Goal: Information Seeking & Learning: Learn about a topic

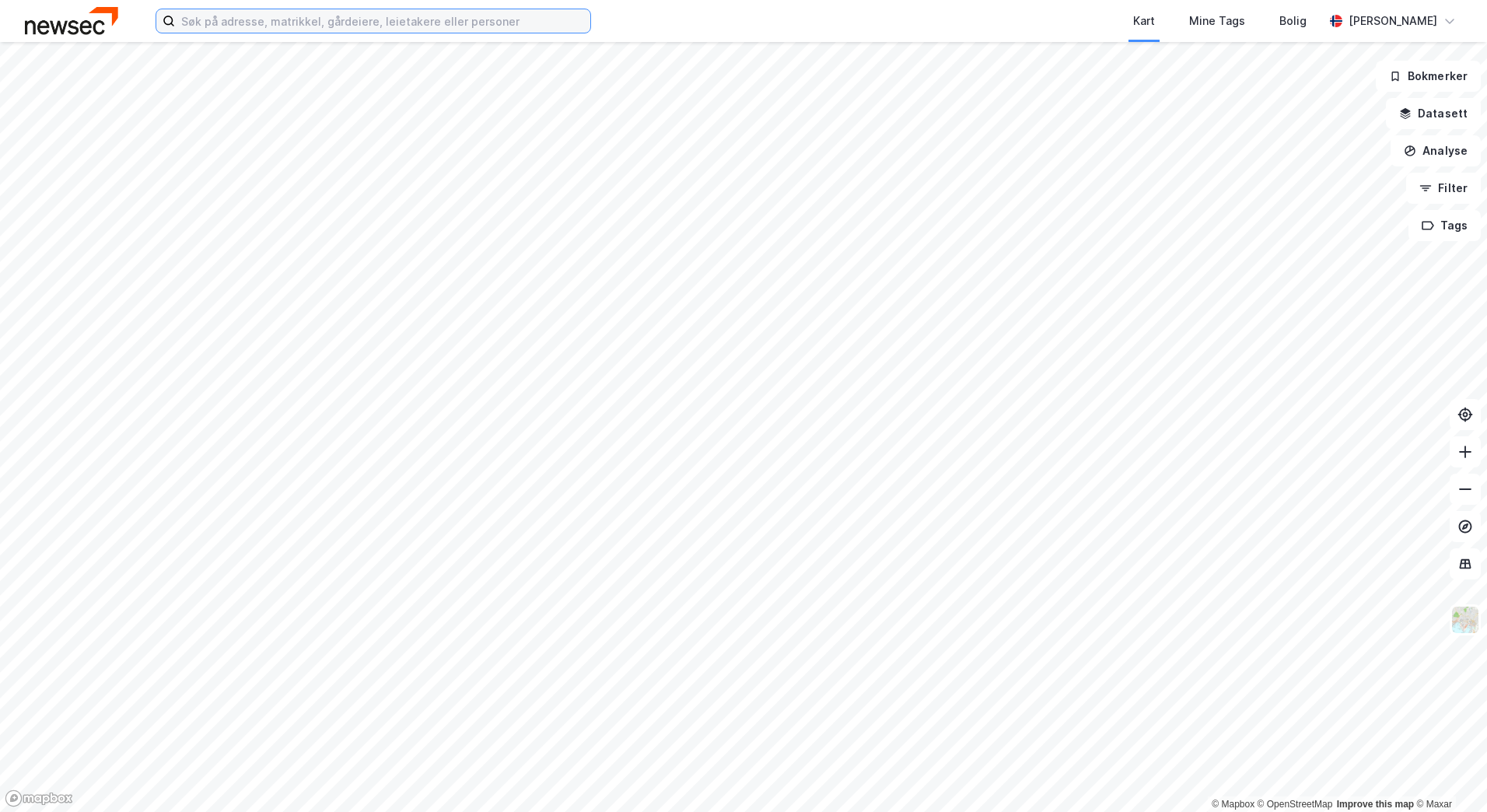
click at [280, 31] on input at bounding box center [382, 21] width 415 height 23
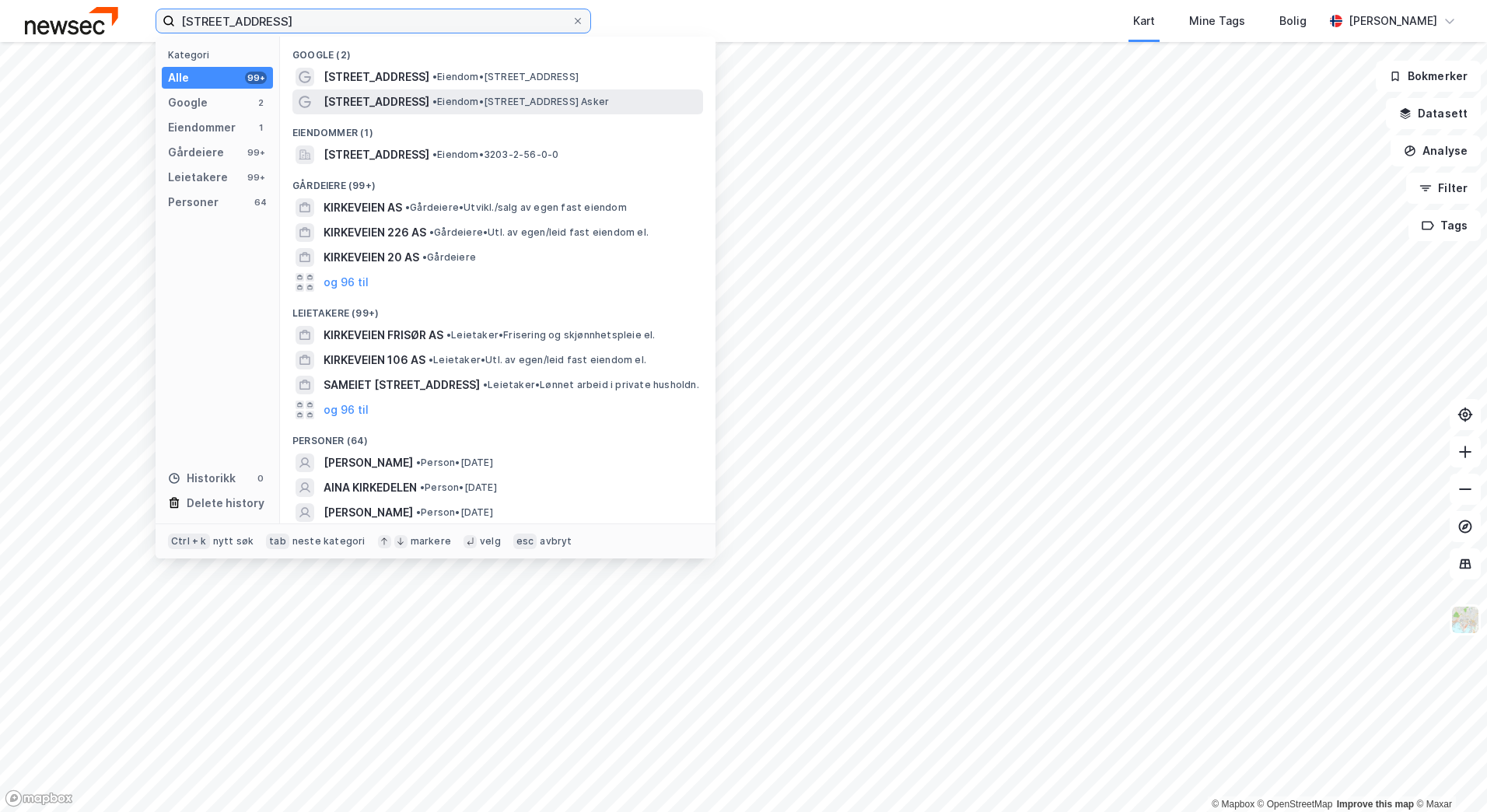
type input "[STREET_ADDRESS]"
click at [432, 97] on span "• Eiendom • [STREET_ADDRESS] [GEOGRAPHIC_DATA]" at bounding box center [520, 102] width 176 height 12
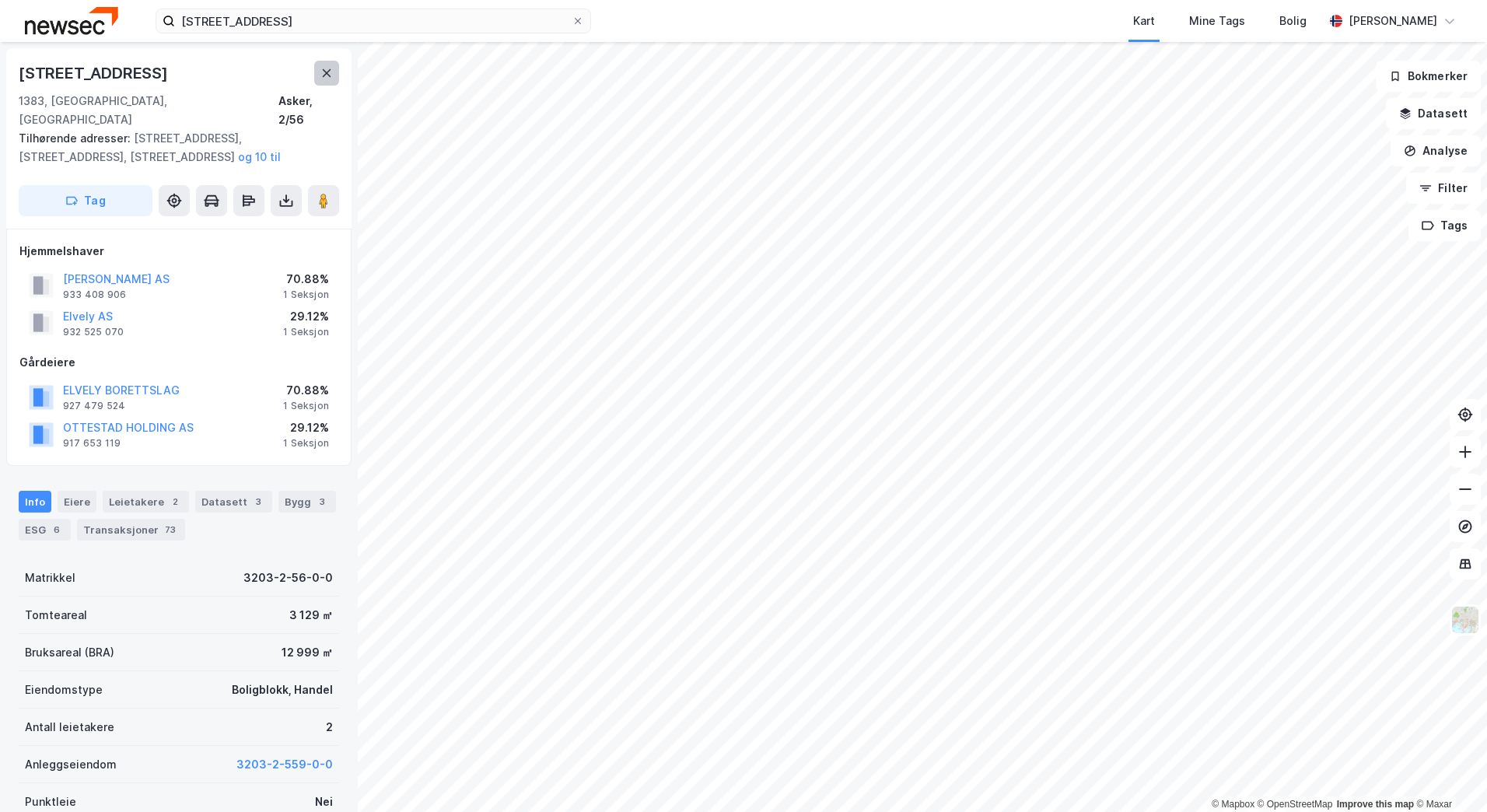
click at [331, 83] on div "© Mapbox © OpenStreetMap Improve this map © Maxar [STREET_ADDRESS] 1383, Asker,…" at bounding box center [743, 427] width 1487 height 770
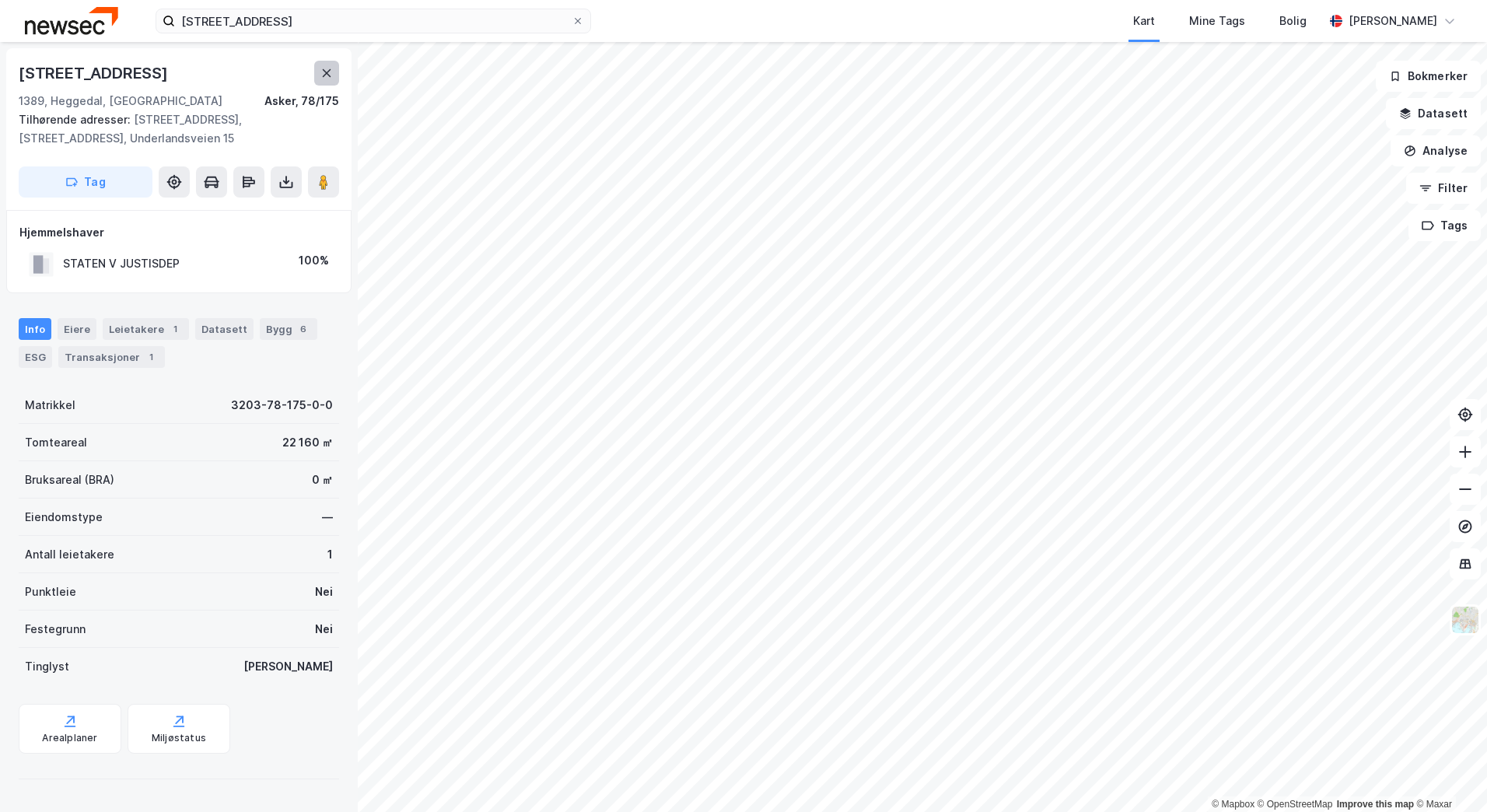
click at [333, 80] on button at bounding box center [326, 73] width 25 height 25
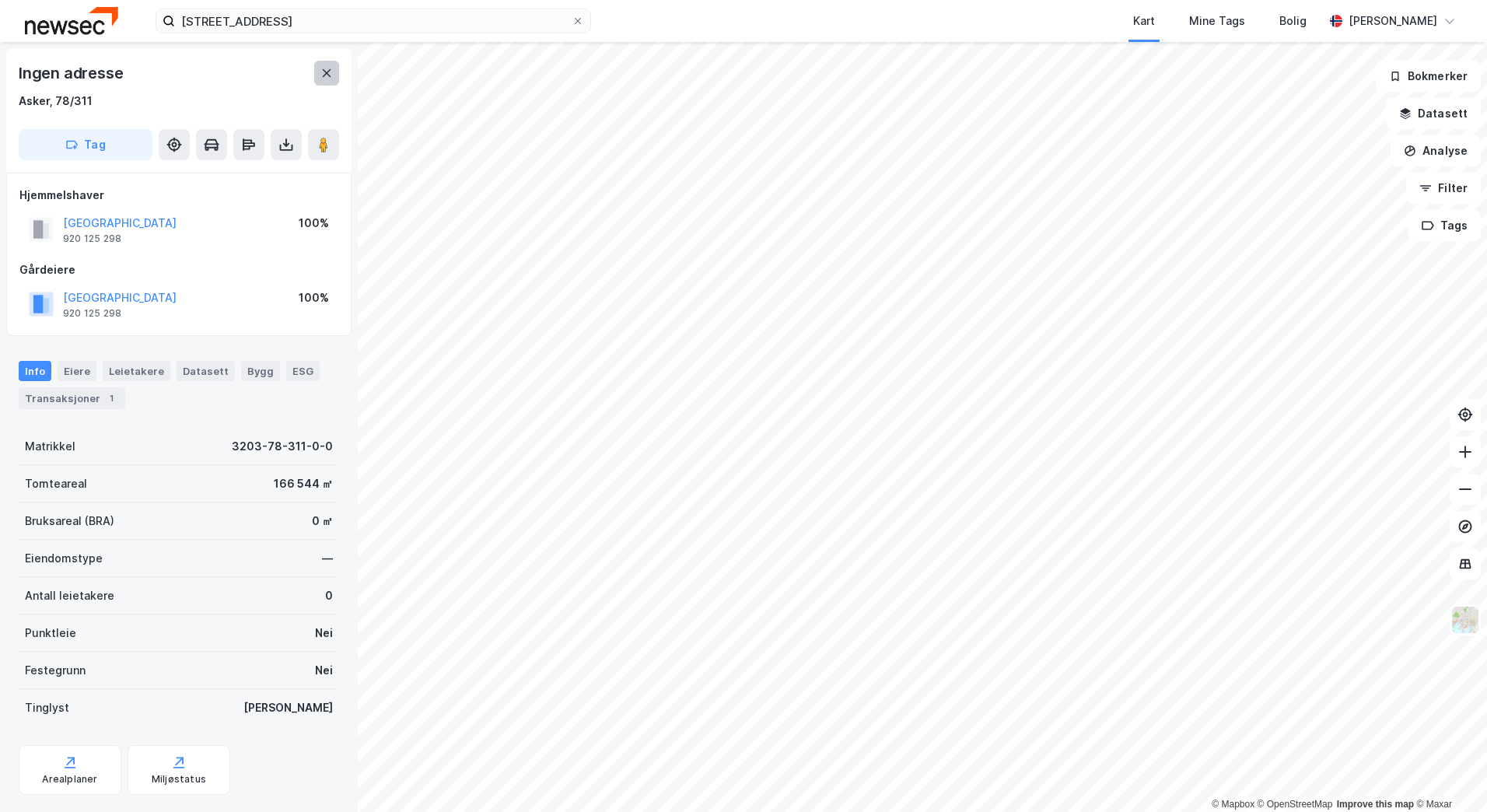
click at [331, 73] on icon at bounding box center [326, 73] width 12 height 12
click at [327, 68] on icon at bounding box center [326, 73] width 12 height 12
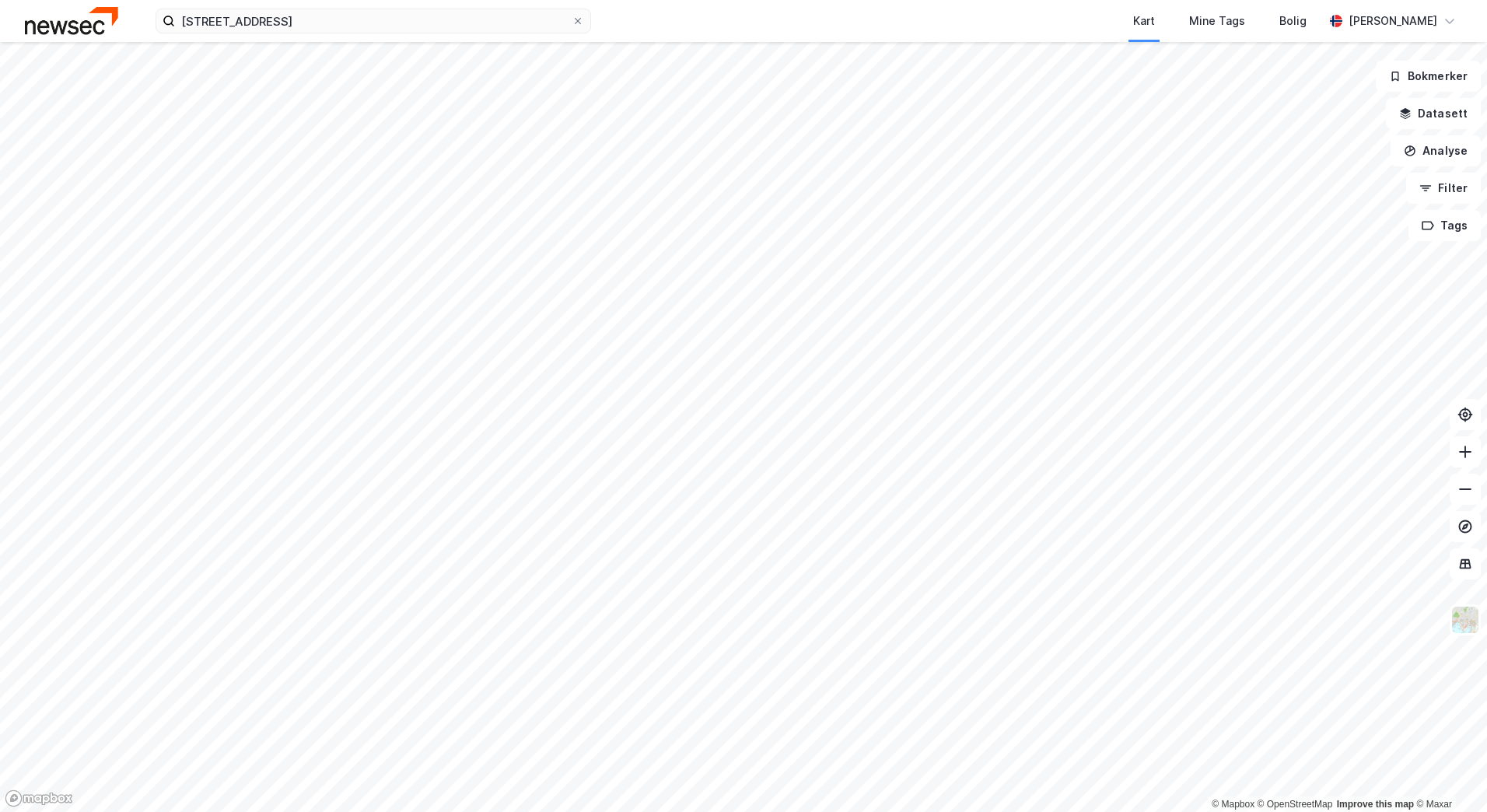
click at [0, 584] on html "[DEMOGRAPHIC_DATA][STREET_ADDRESS] Kart Mine Tags Bolig [PERSON_NAME] © Mapbox …" at bounding box center [743, 406] width 1487 height 812
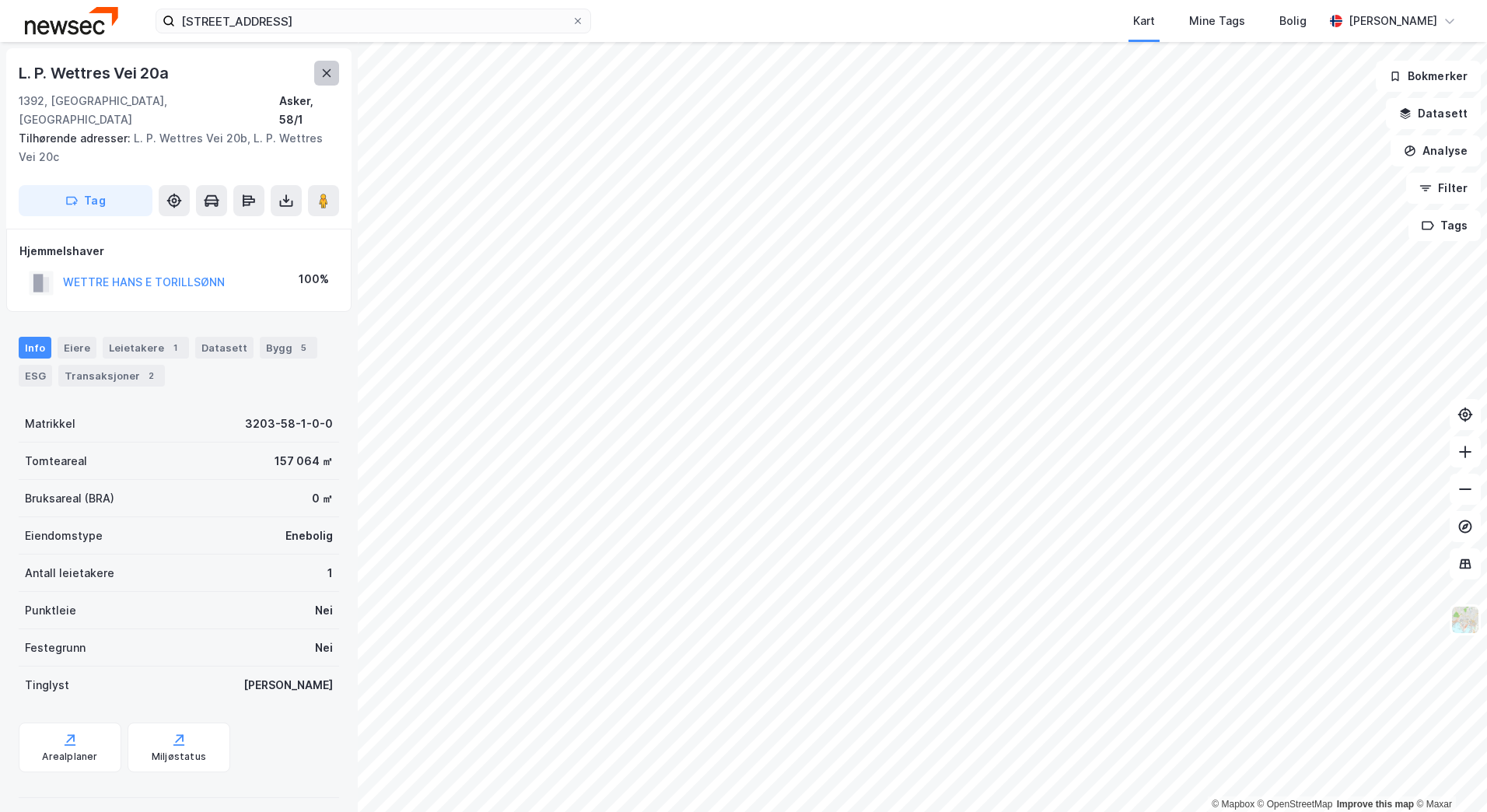
click at [322, 77] on icon at bounding box center [326, 73] width 12 height 12
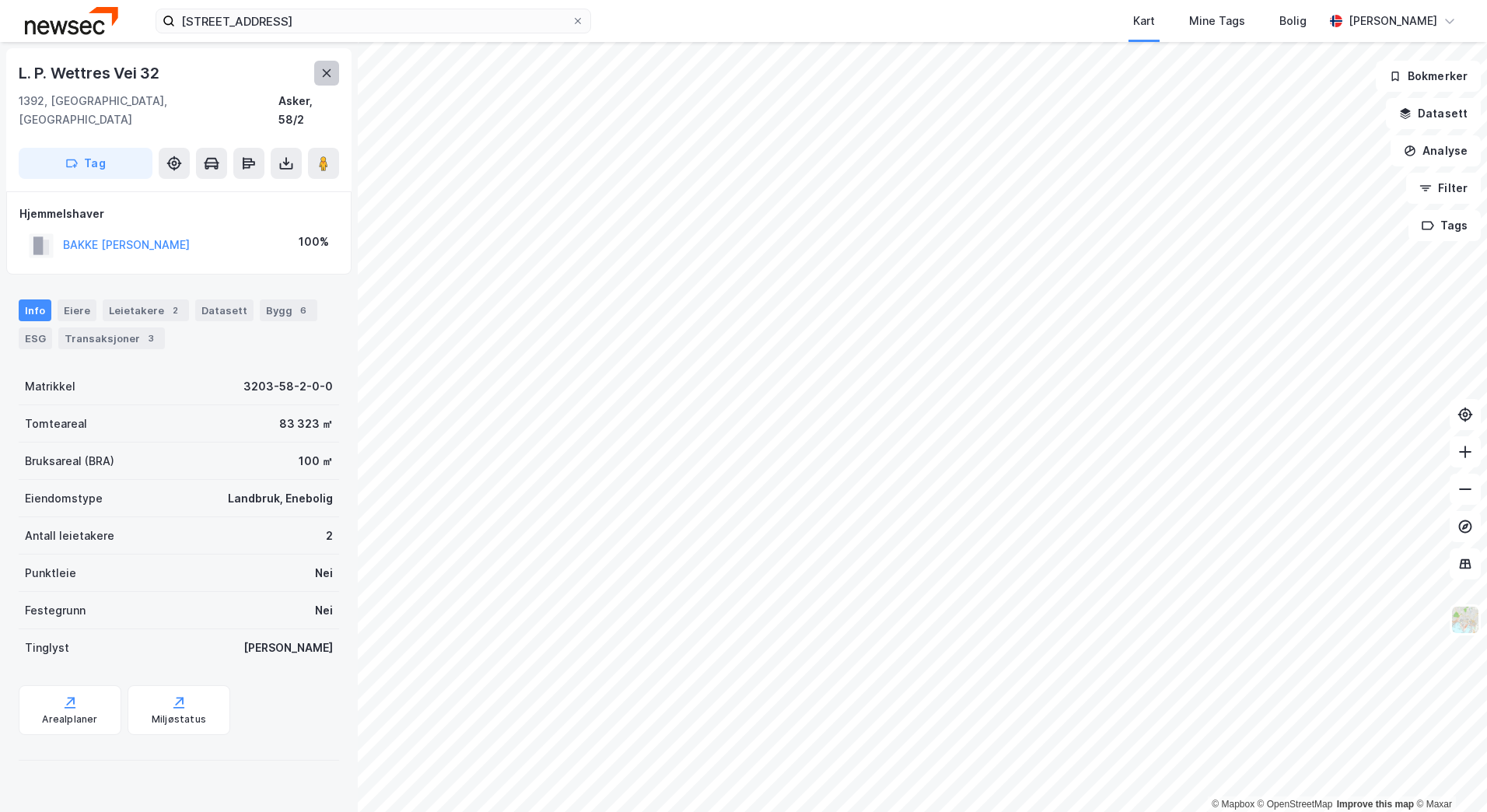
click at [330, 76] on icon at bounding box center [327, 72] width 8 height 7
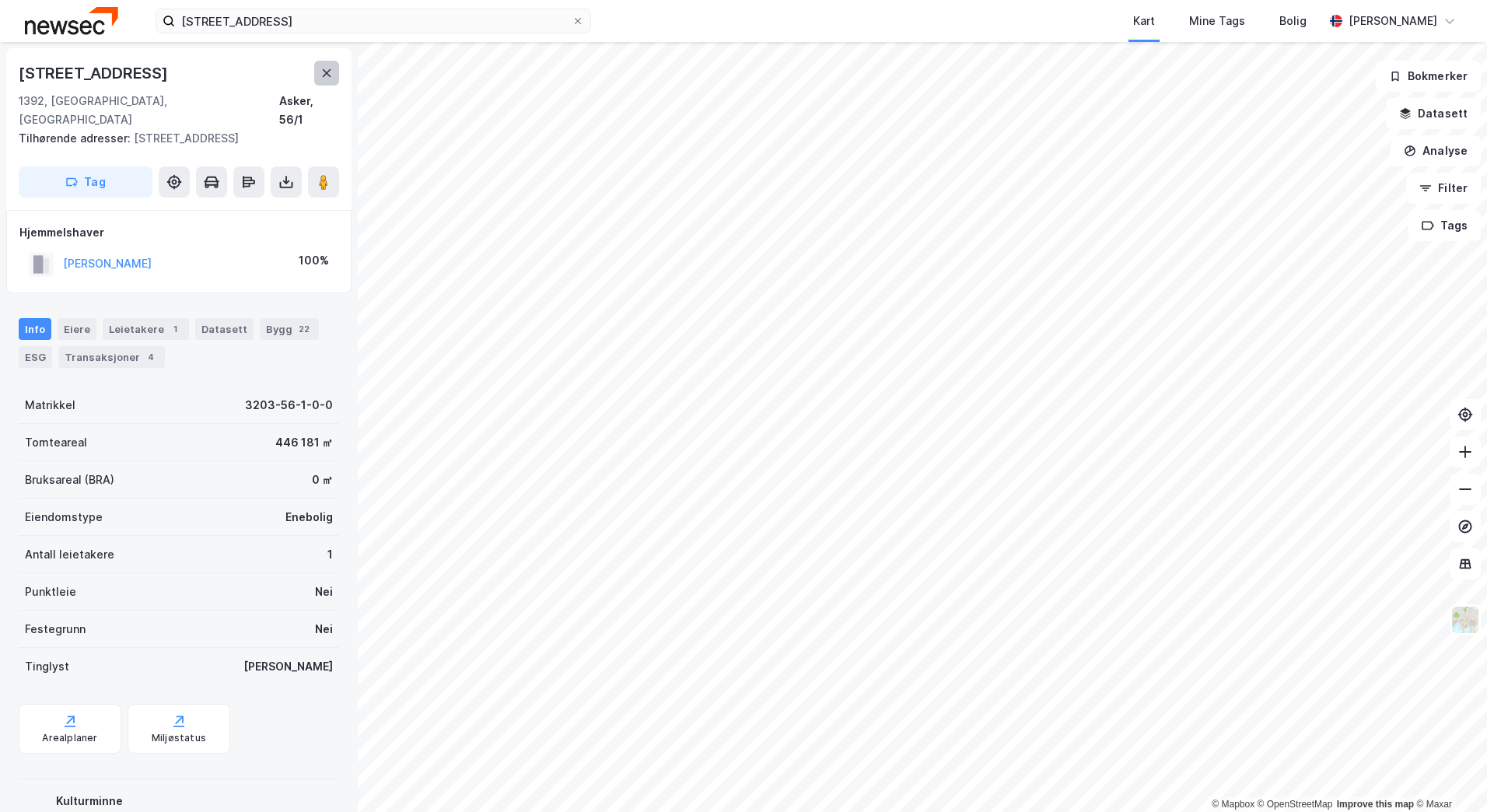
click at [335, 70] on button at bounding box center [326, 73] width 25 height 25
click at [322, 78] on icon at bounding box center [326, 73] width 12 height 12
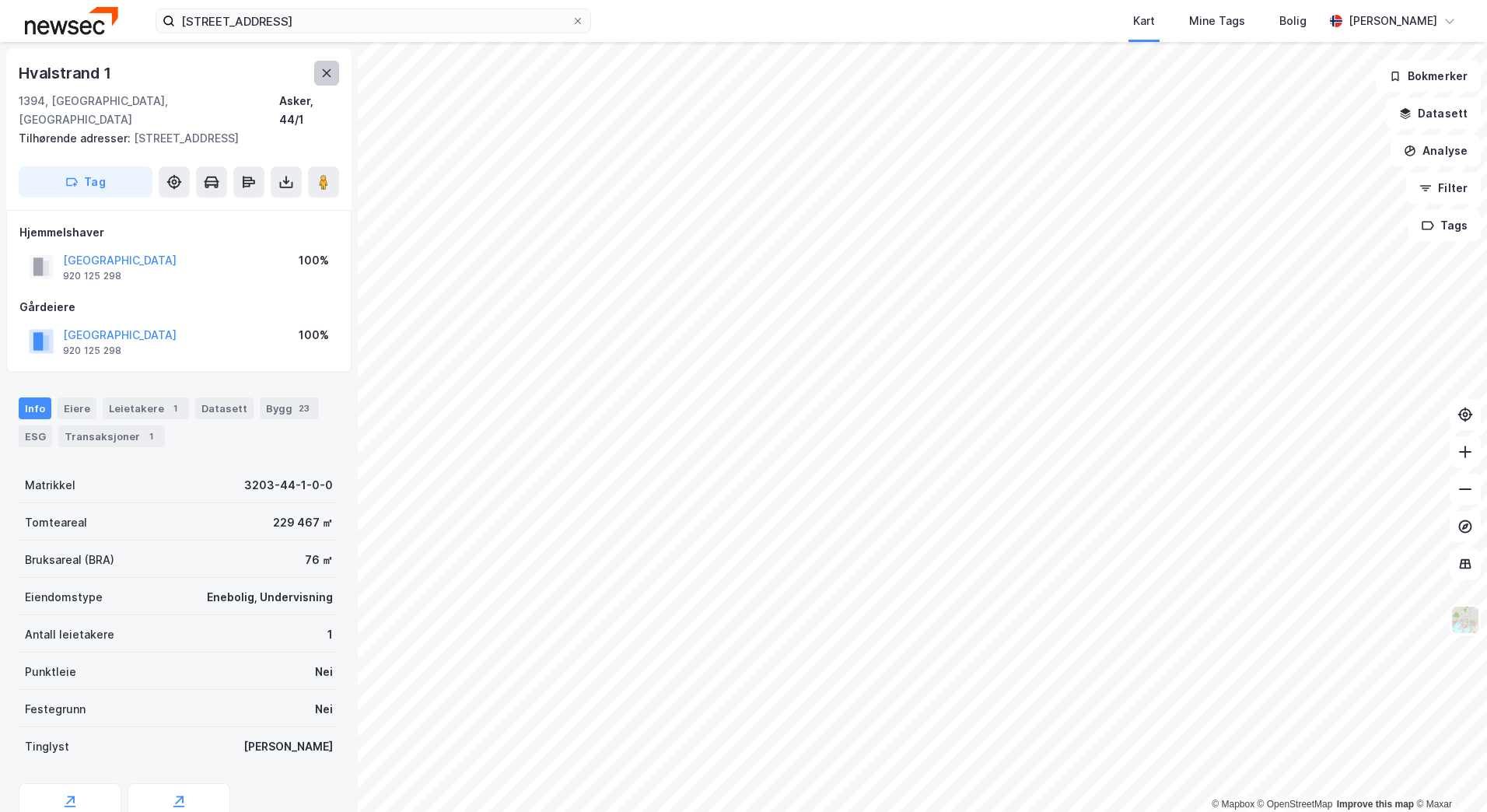
click at [335, 65] on button at bounding box center [326, 73] width 25 height 25
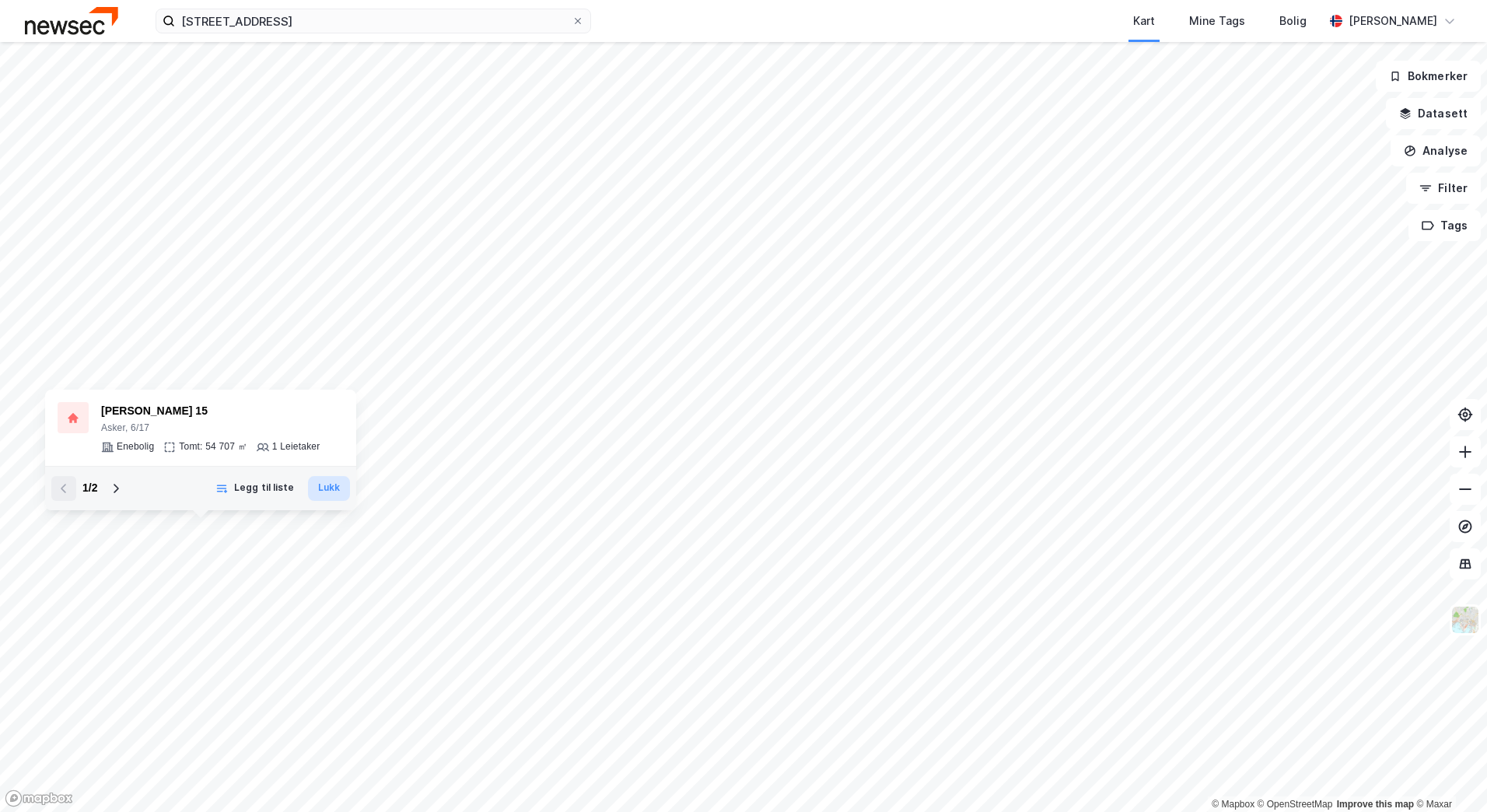
click at [333, 490] on button "Lukk" at bounding box center [329, 488] width 42 height 25
click at [335, 494] on button "Lukk" at bounding box center [329, 488] width 42 height 25
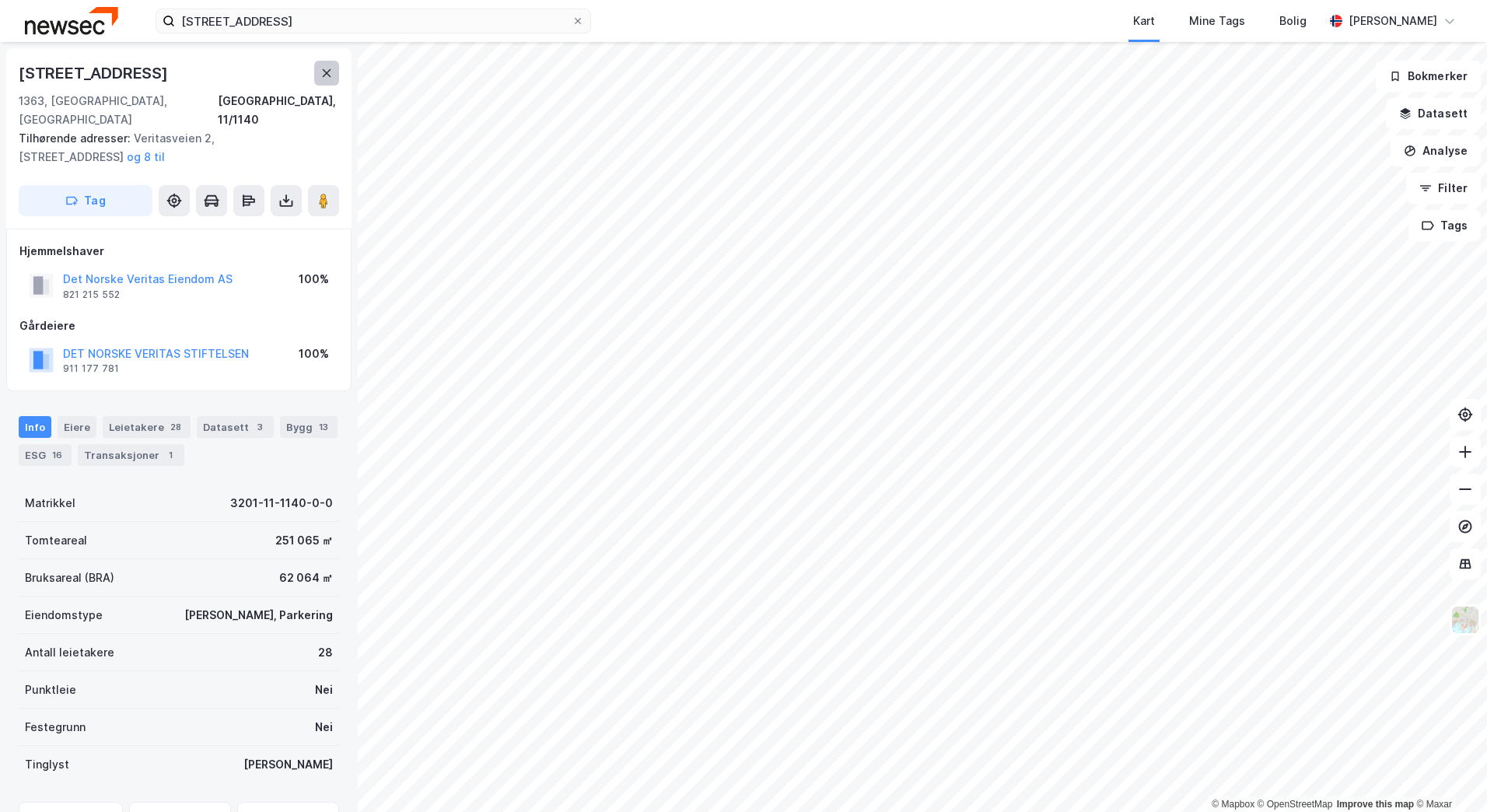
click at [335, 76] on button at bounding box center [326, 73] width 25 height 25
click at [332, 75] on icon at bounding box center [326, 73] width 12 height 12
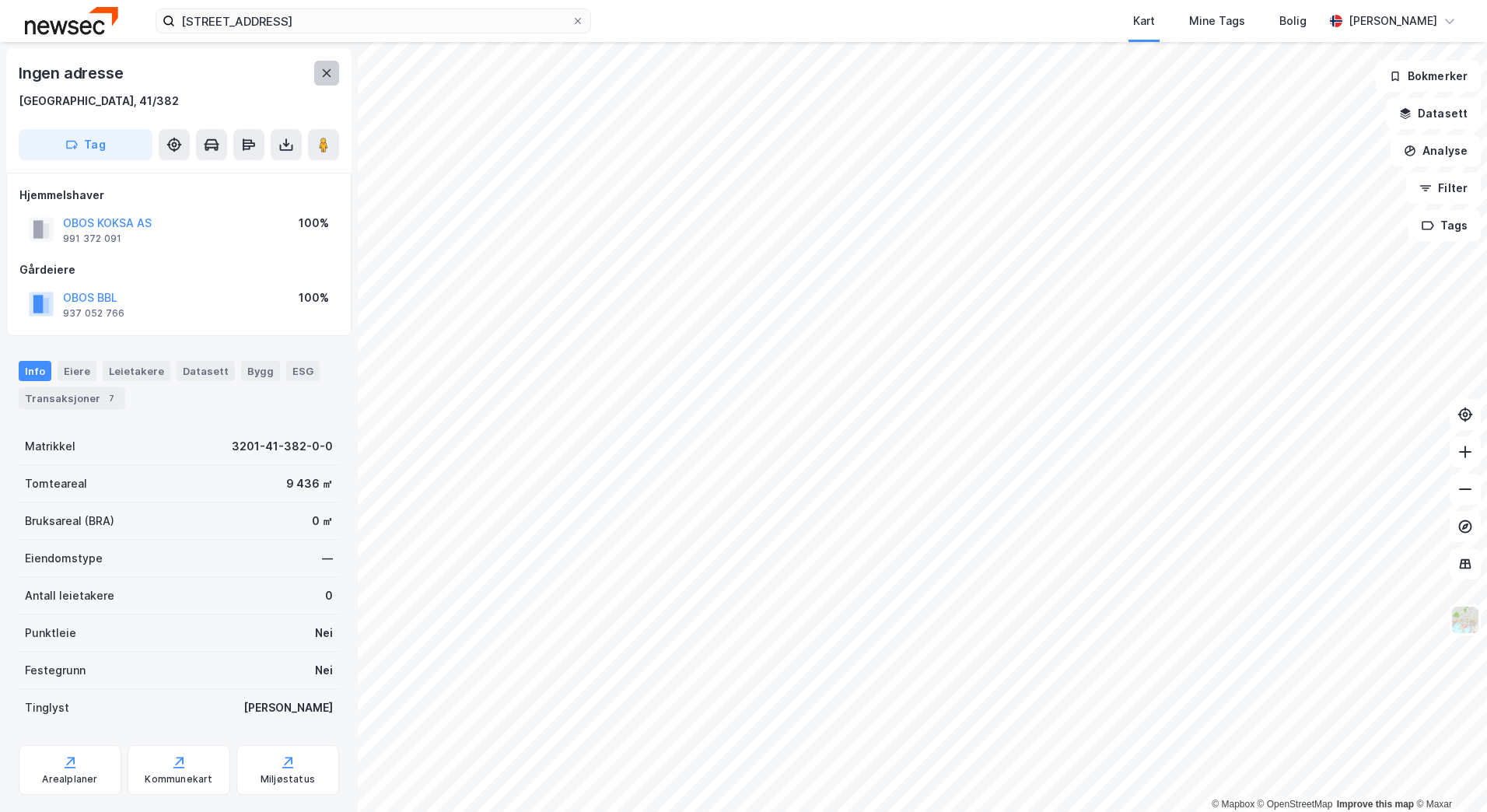
click at [333, 71] on button at bounding box center [326, 73] width 25 height 25
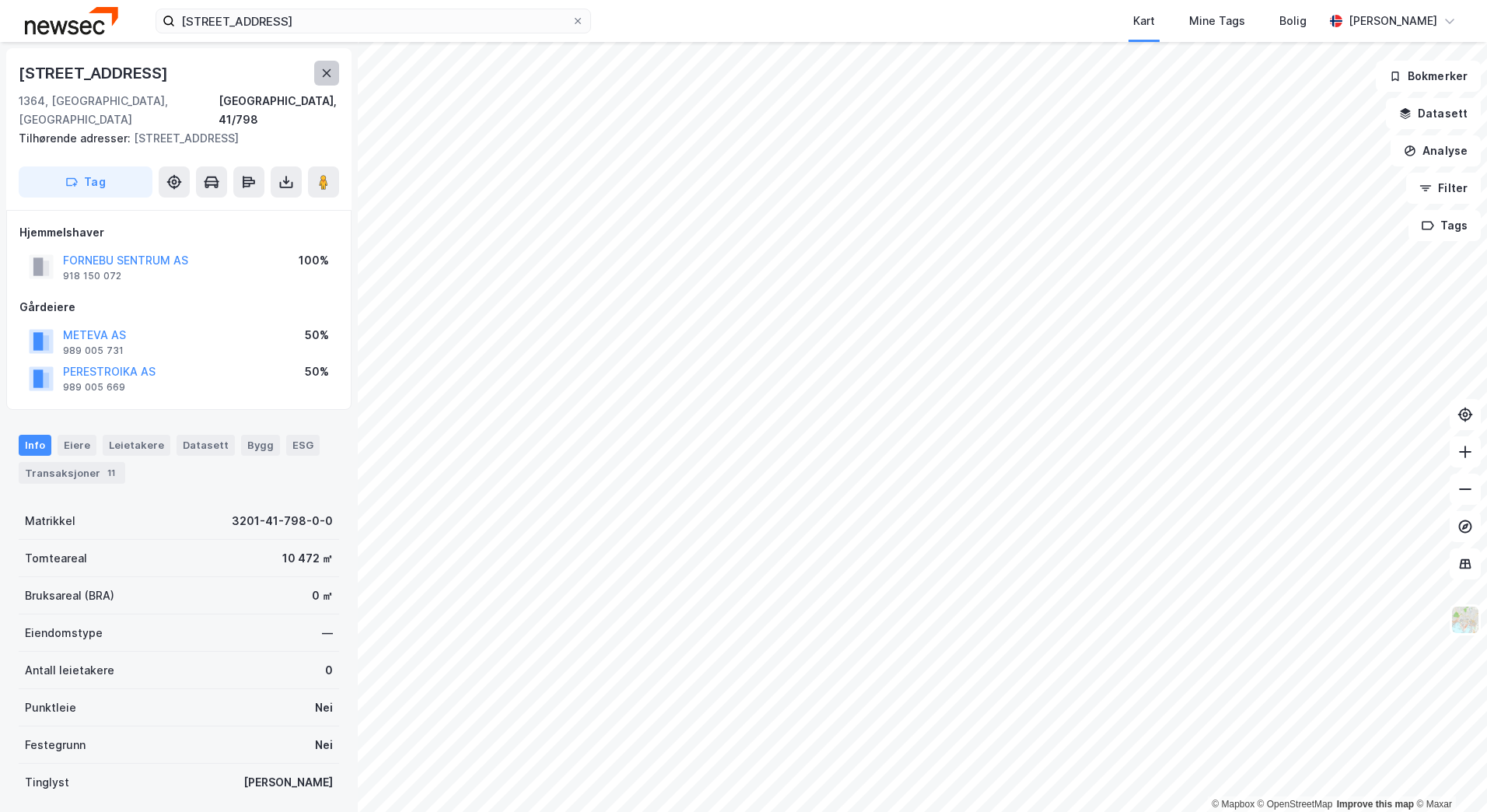
click at [330, 63] on button at bounding box center [326, 73] width 25 height 25
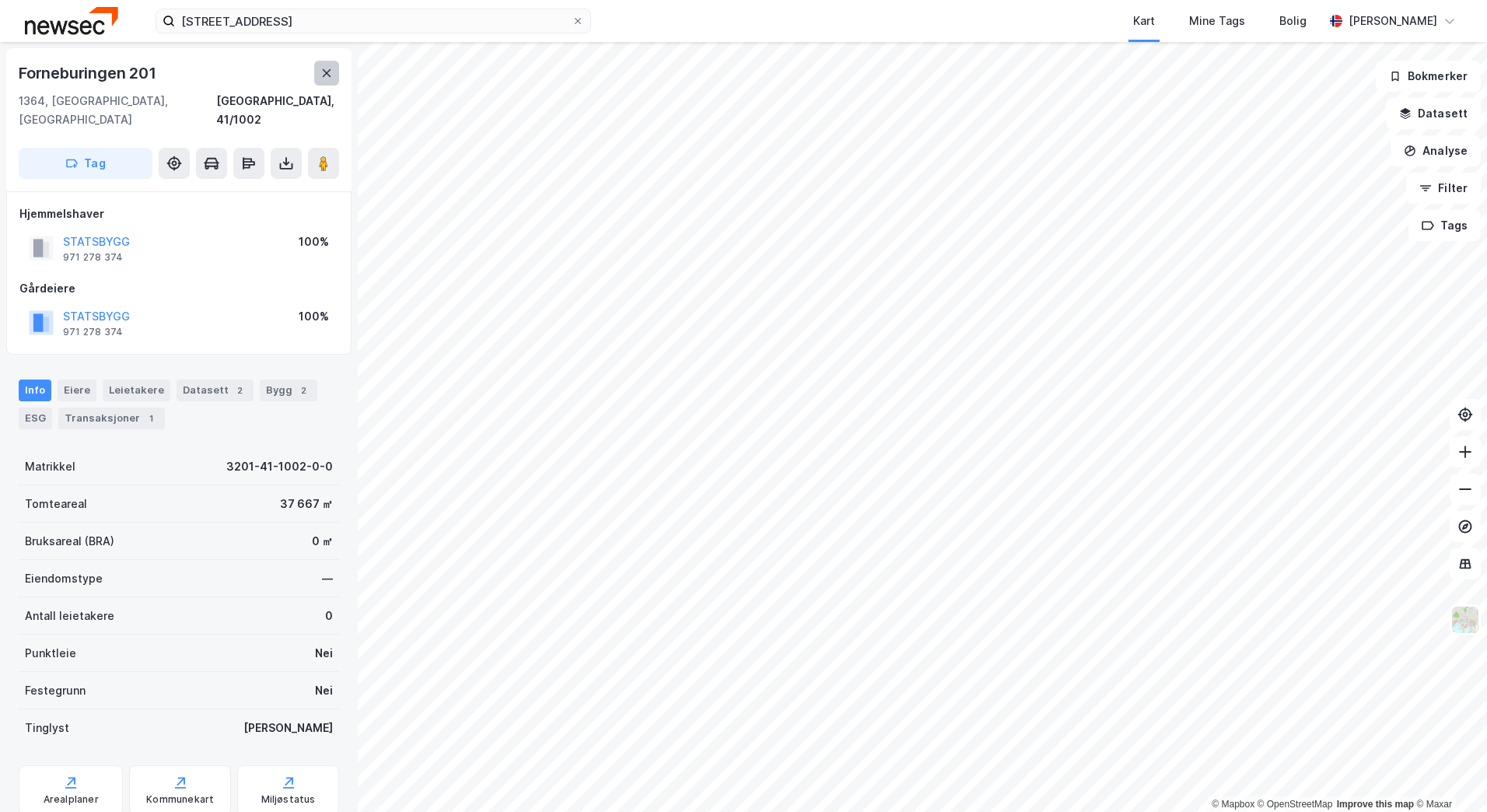
click at [333, 78] on button at bounding box center [326, 73] width 25 height 25
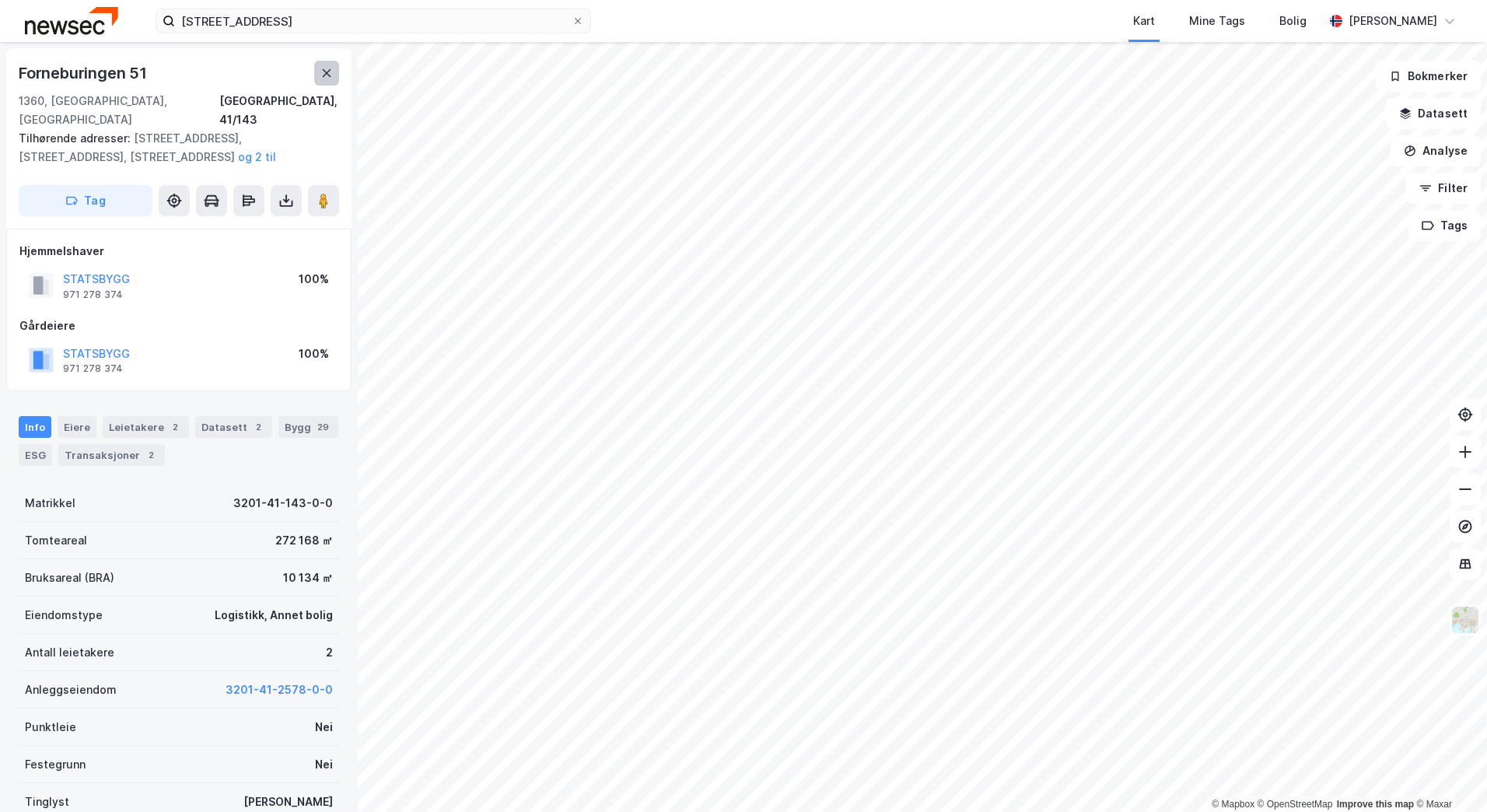
click at [322, 74] on icon at bounding box center [326, 73] width 12 height 12
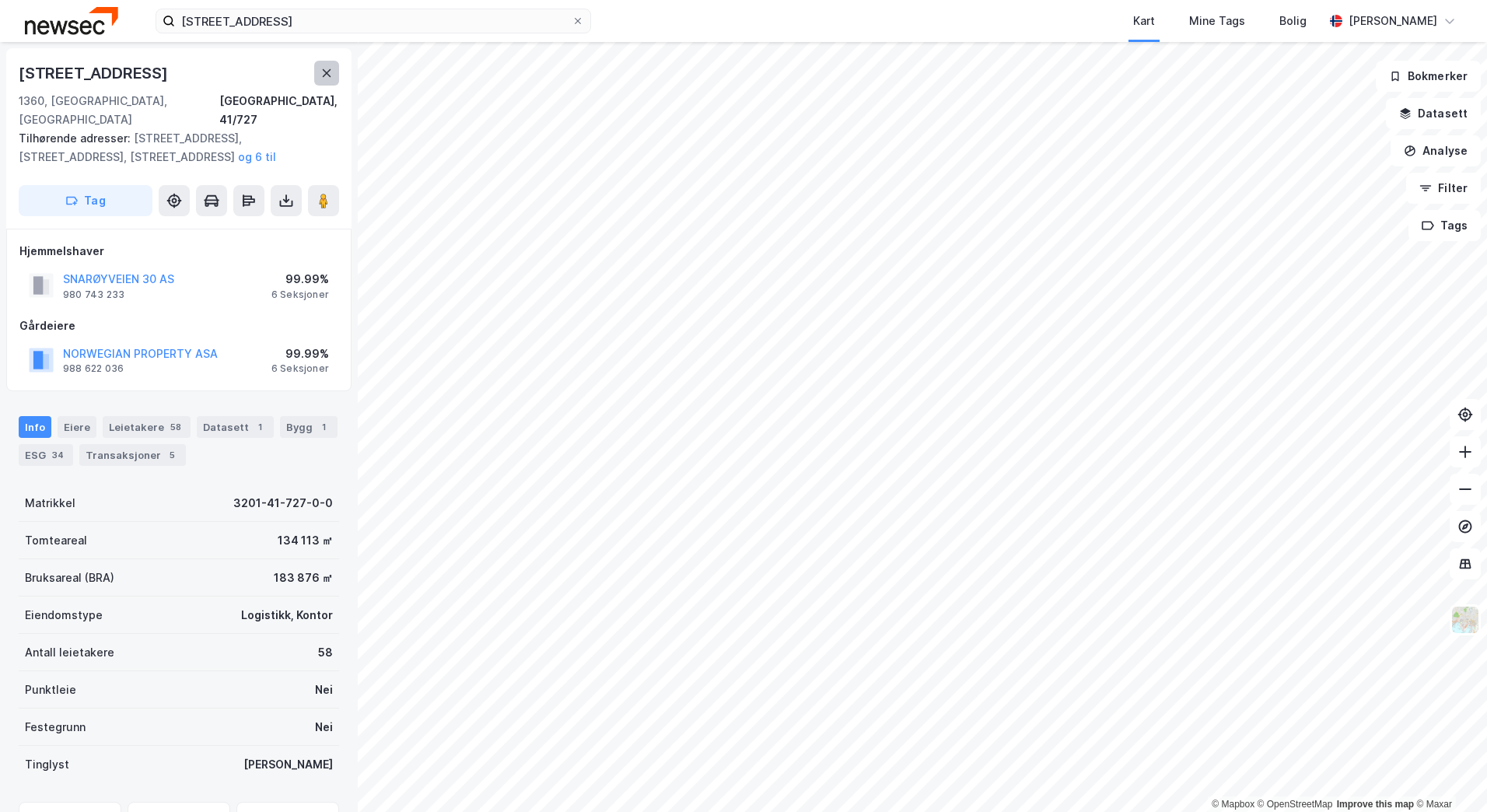
click at [331, 80] on button at bounding box center [326, 73] width 25 height 25
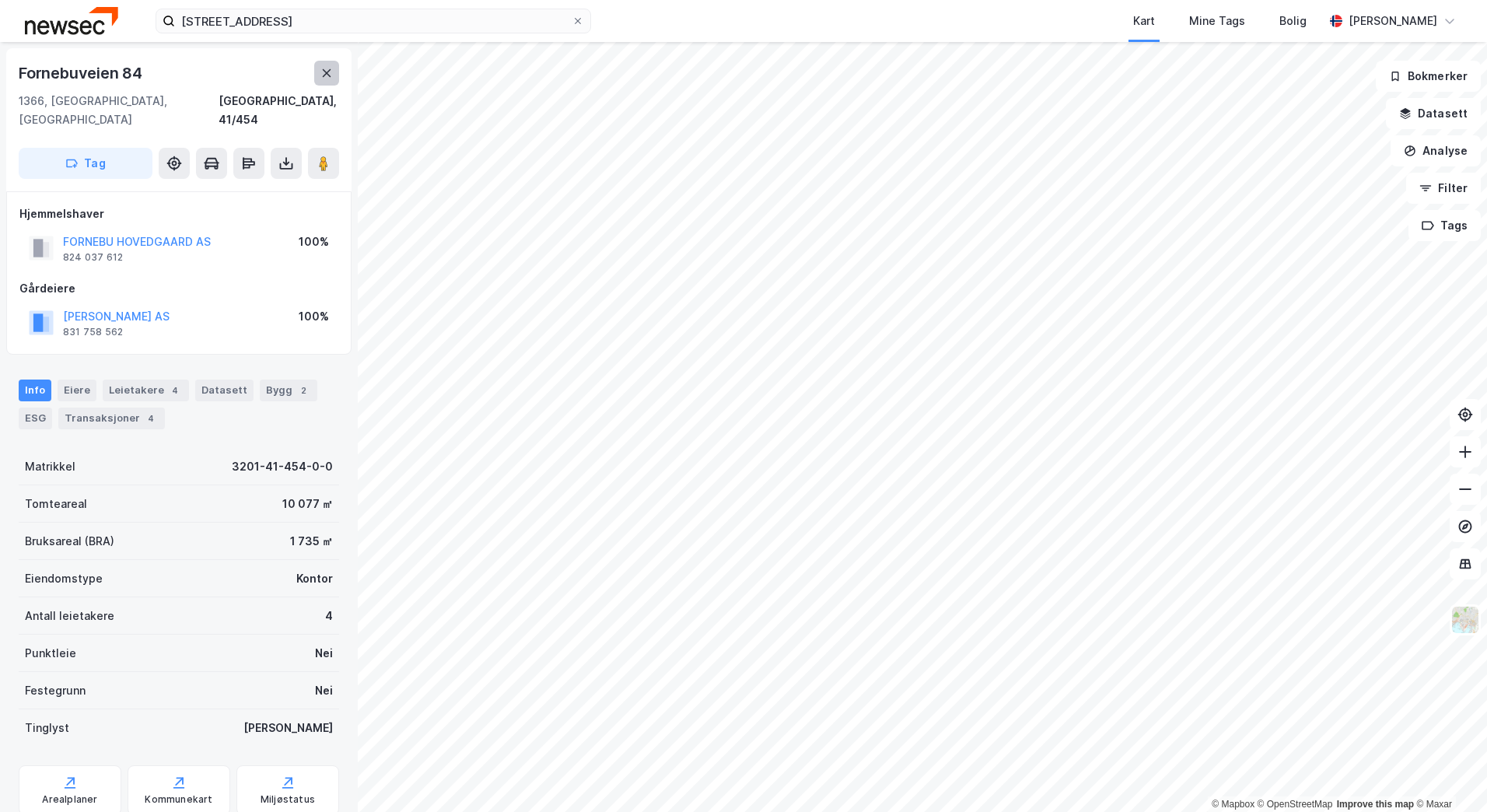
click at [333, 75] on button at bounding box center [326, 73] width 25 height 25
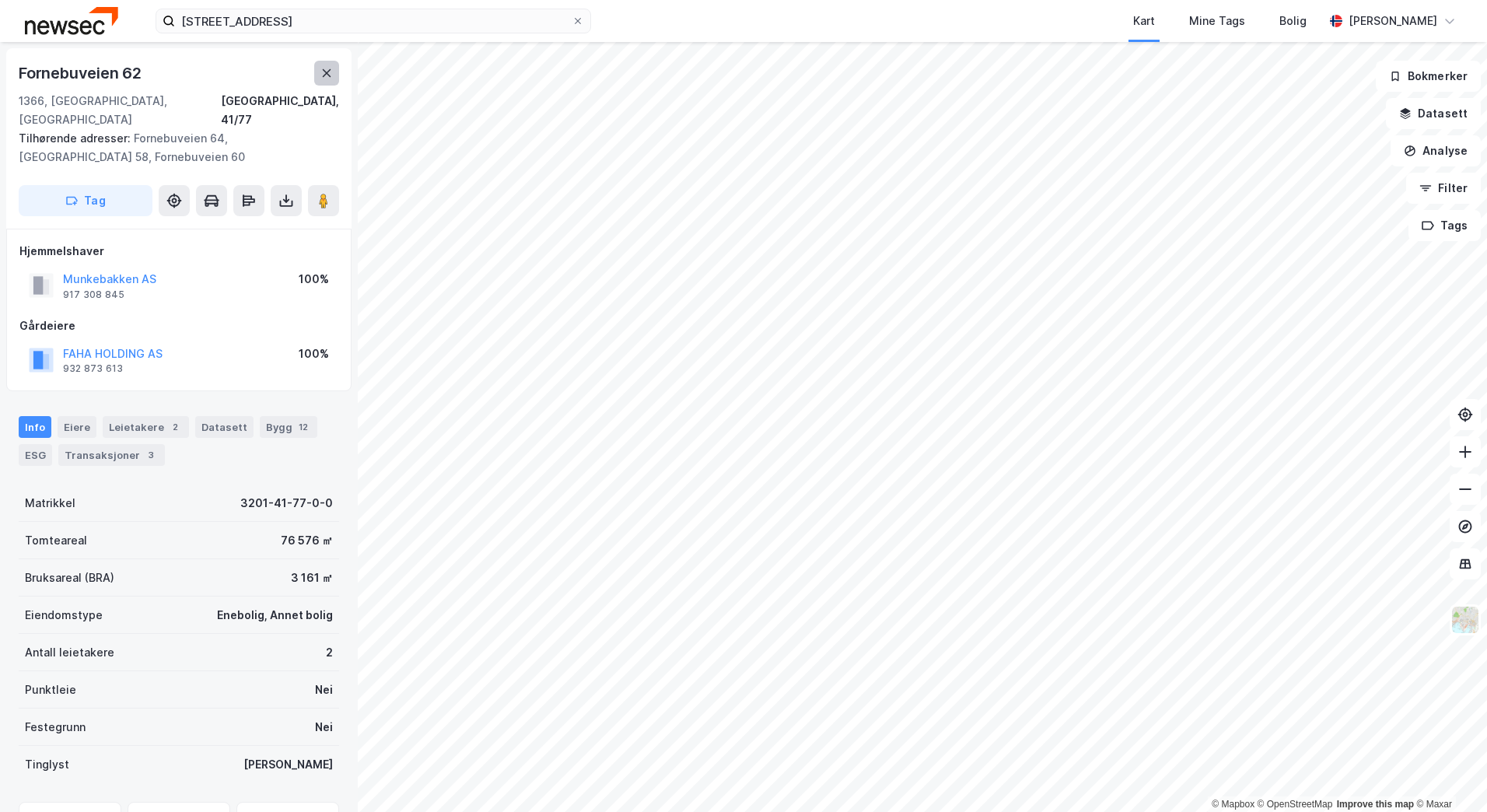
click at [325, 73] on icon at bounding box center [326, 73] width 12 height 12
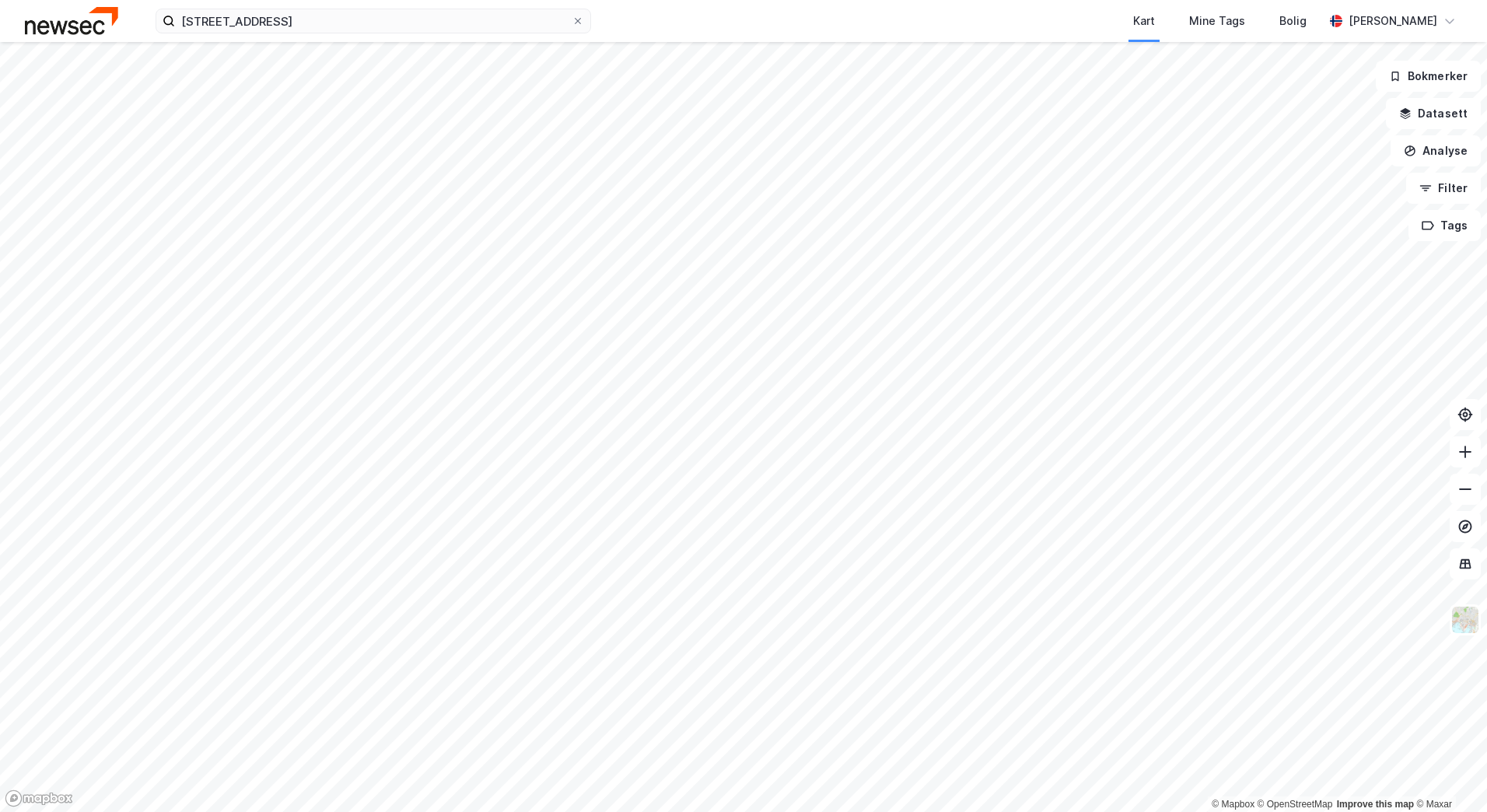
click at [708, 811] on html "[DEMOGRAPHIC_DATA][STREET_ADDRESS] Kart Mine Tags Bolig [PERSON_NAME] © Mapbox …" at bounding box center [743, 406] width 1487 height 812
click at [892, 811] on html "[DEMOGRAPHIC_DATA][STREET_ADDRESS] Kart Mine Tags Bolig [PERSON_NAME] © Mapbox …" at bounding box center [743, 406] width 1487 height 812
